Goal: Transaction & Acquisition: Purchase product/service

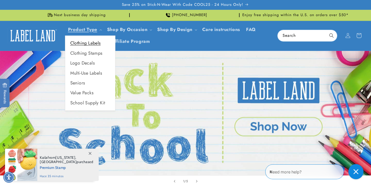
click at [89, 44] on link "Clothing Labels" at bounding box center [90, 43] width 50 height 10
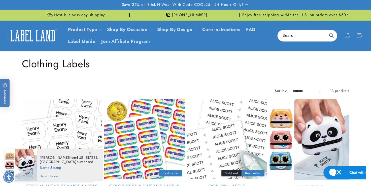
click at [237, 184] on link "Iron-On Labels" at bounding box center [227, 187] width 80 height 6
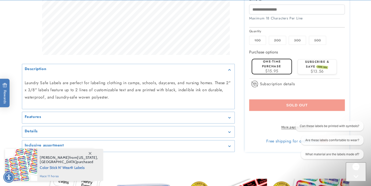
scroll to position [252, 0]
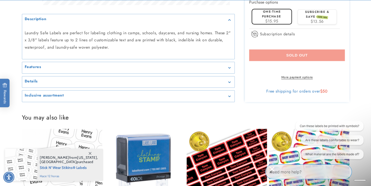
click at [51, 70] on div "Features" at bounding box center [129, 68] width 208 height 4
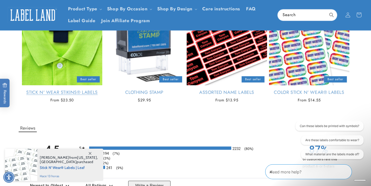
scroll to position [378, 0]
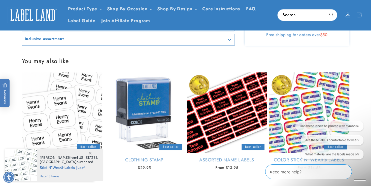
click at [43, 16] on img at bounding box center [33, 15] width 50 height 16
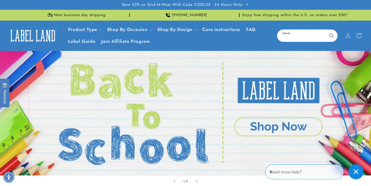
click at [299, 35] on input "Search" at bounding box center [308, 35] width 60 height 11
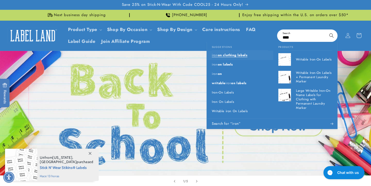
type input "****"
click at [228, 55] on span "on clothing labels" at bounding box center [233, 55] width 30 height 5
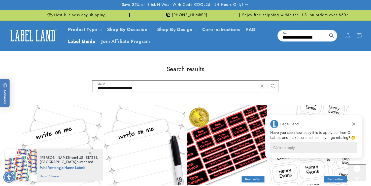
click at [88, 41] on span "Label Guide" at bounding box center [81, 42] width 27 height 6
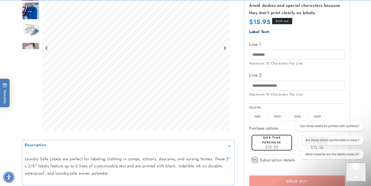
click at [229, 134] on div "Gallery Viewer" at bounding box center [128, 49] width 213 height 168
click at [357, 100] on div at bounding box center [185, 80] width 353 height 297
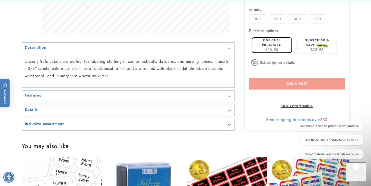
scroll to position [227, 0]
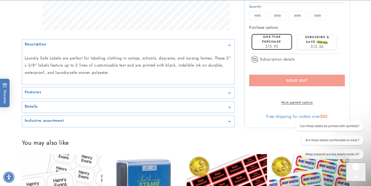
click at [301, 105] on link "More payment options" at bounding box center [297, 102] width 96 height 5
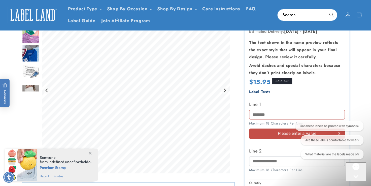
scroll to position [65, 0]
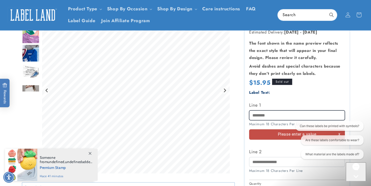
click at [294, 113] on input "Line 1" at bounding box center [297, 115] width 96 height 10
type input "**********"
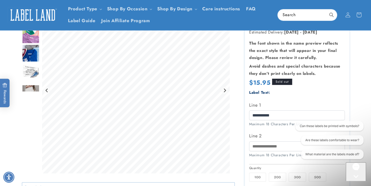
click at [294, 147] on div "Can these labels be printed with symbols? Are these labels comfortable to wear?…" at bounding box center [329, 141] width 74 height 40
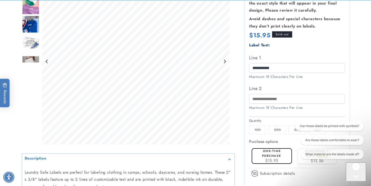
scroll to position [116, 0]
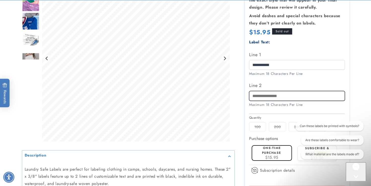
click at [295, 96] on input "Line 2" at bounding box center [297, 96] width 96 height 10
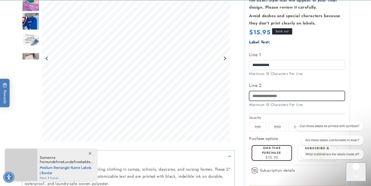
type input "*********"
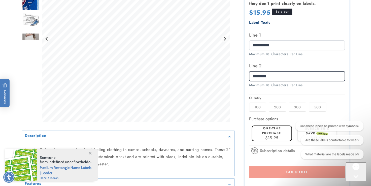
scroll to position [166, 0]
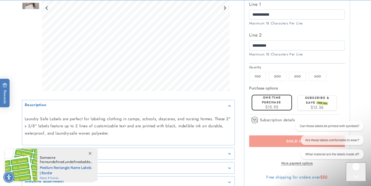
click at [259, 78] on label "100 Variant sold out or unavailable" at bounding box center [257, 76] width 17 height 9
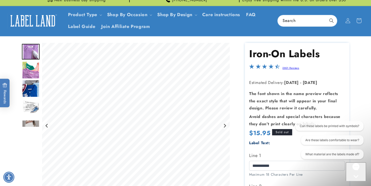
scroll to position [0, 0]
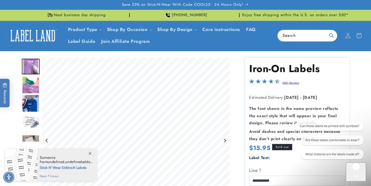
click at [349, 36] on icon at bounding box center [347, 35] width 5 height 5
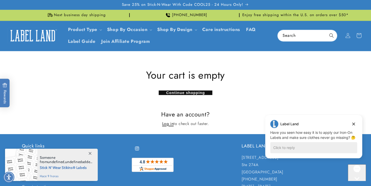
click at [167, 125] on link "Log in" at bounding box center [168, 123] width 12 height 7
